Goal: Connect with others: Connect with others

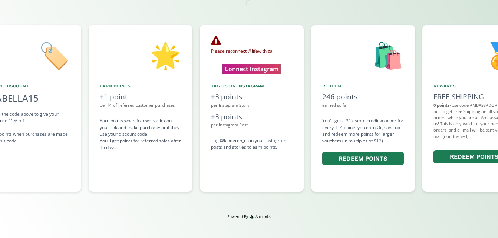
scroll to position [0, 334]
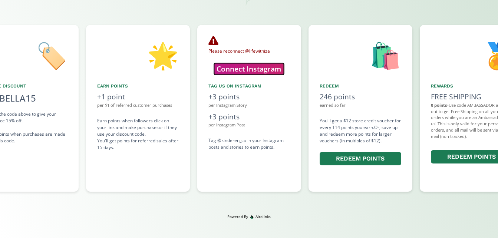
click at [264, 67] on button "Connect Instagram" at bounding box center [249, 68] width 70 height 11
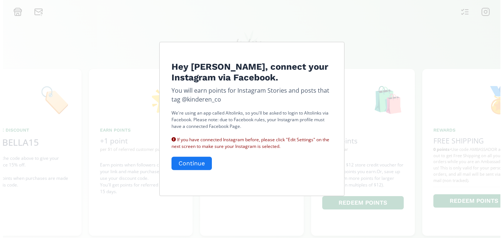
scroll to position [0, 0]
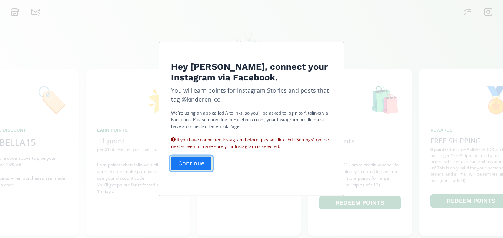
click at [185, 159] on button "Continue" at bounding box center [191, 163] width 43 height 16
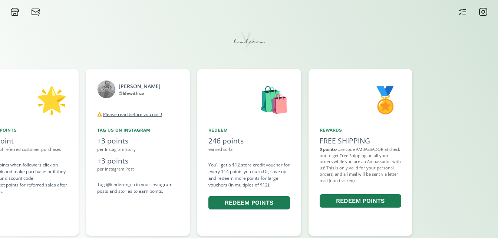
click at [263, 100] on div "🛍️" at bounding box center [249, 99] width 82 height 38
click at [460, 16] on icon at bounding box center [462, 11] width 9 height 9
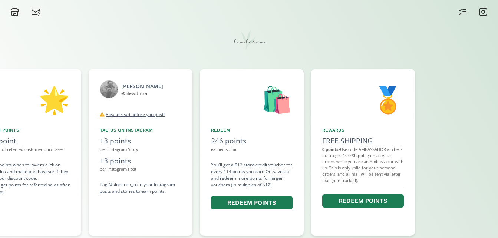
scroll to position [0, 445]
